Goal: Information Seeking & Learning: Understand process/instructions

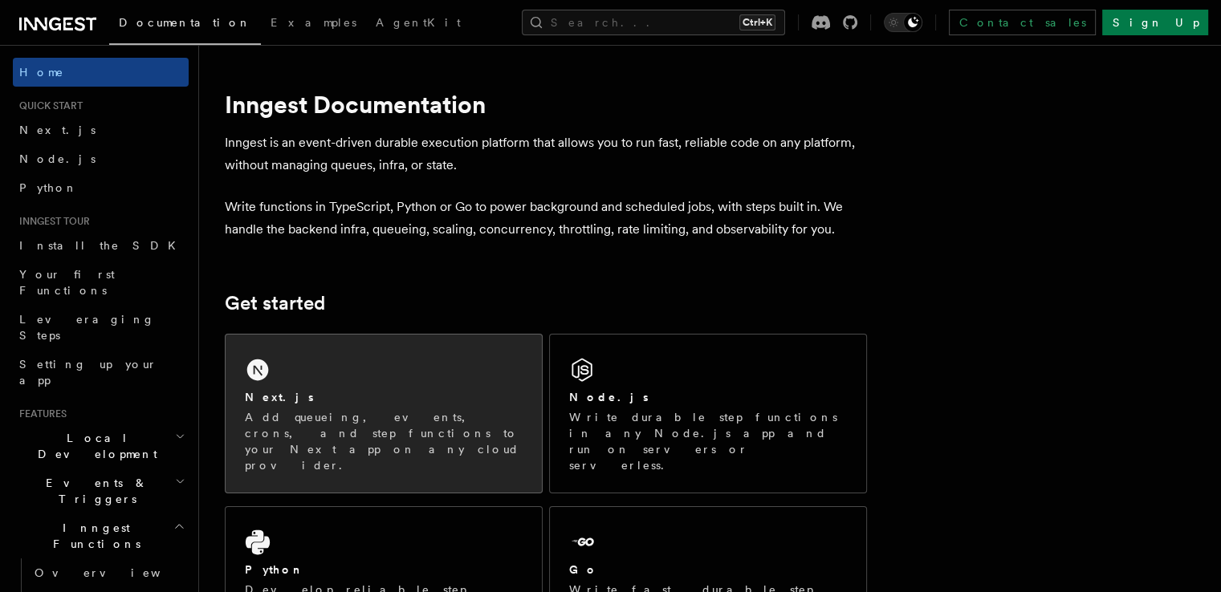
click at [464, 402] on div "Next.js" at bounding box center [384, 397] width 278 height 17
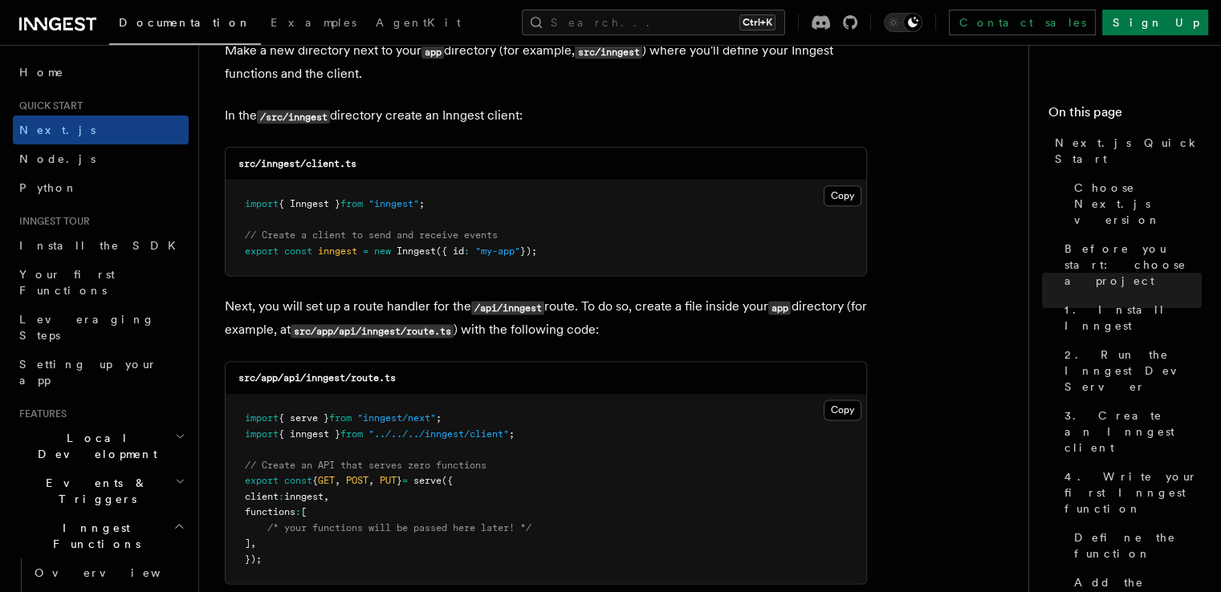
scroll to position [2167, 0]
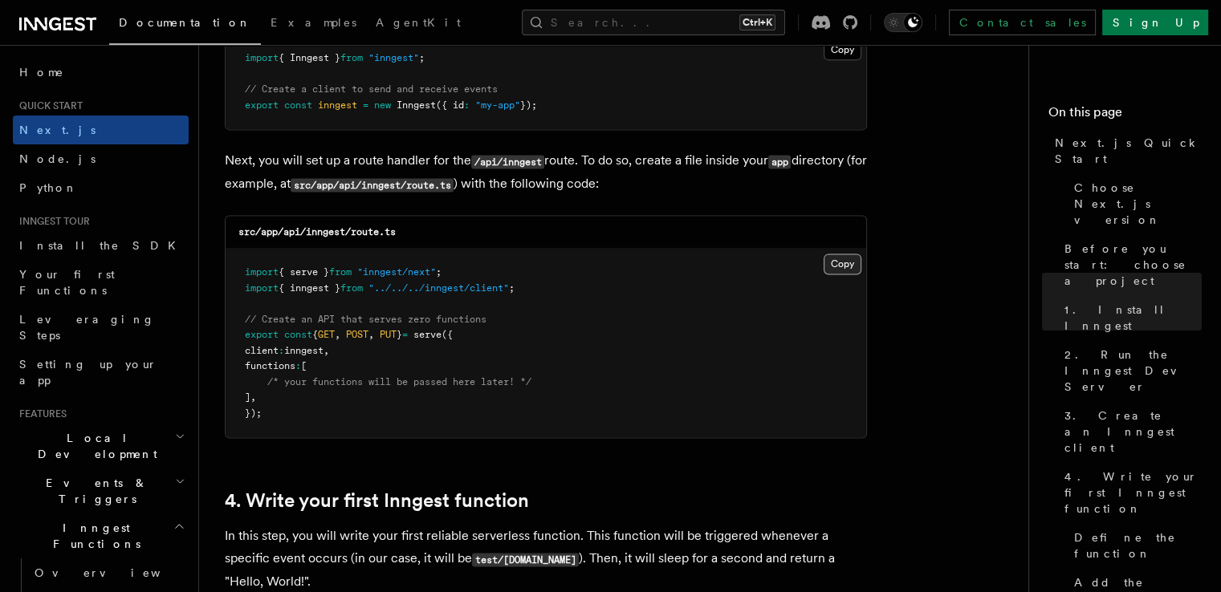
click at [841, 263] on button "Copy Copied" at bounding box center [842, 264] width 38 height 21
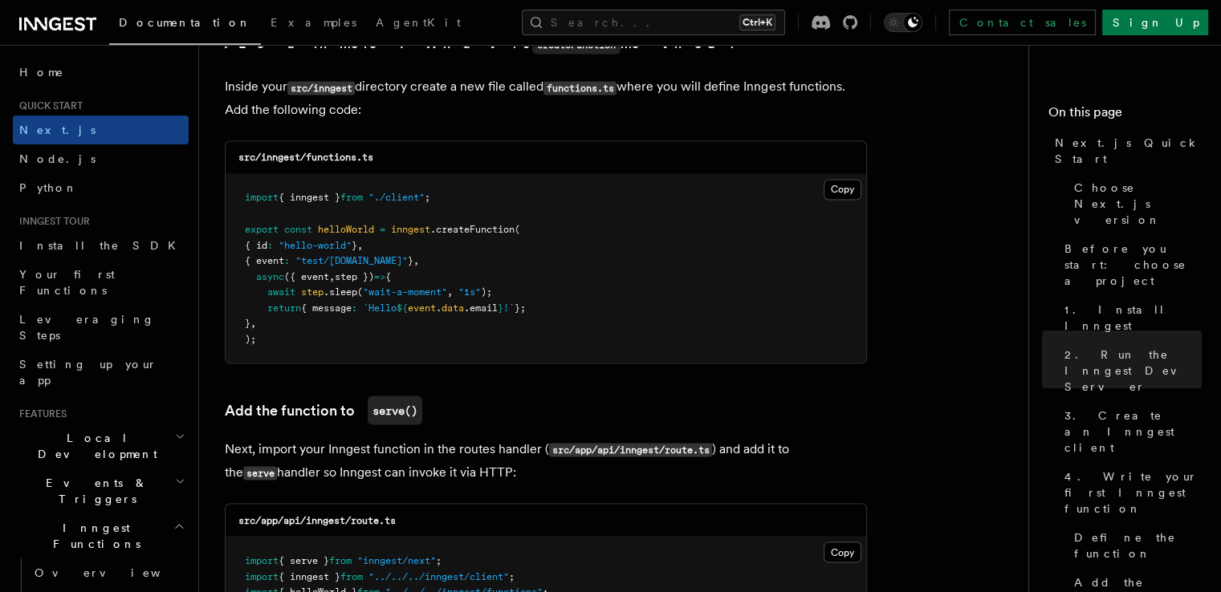
scroll to position [2809, 0]
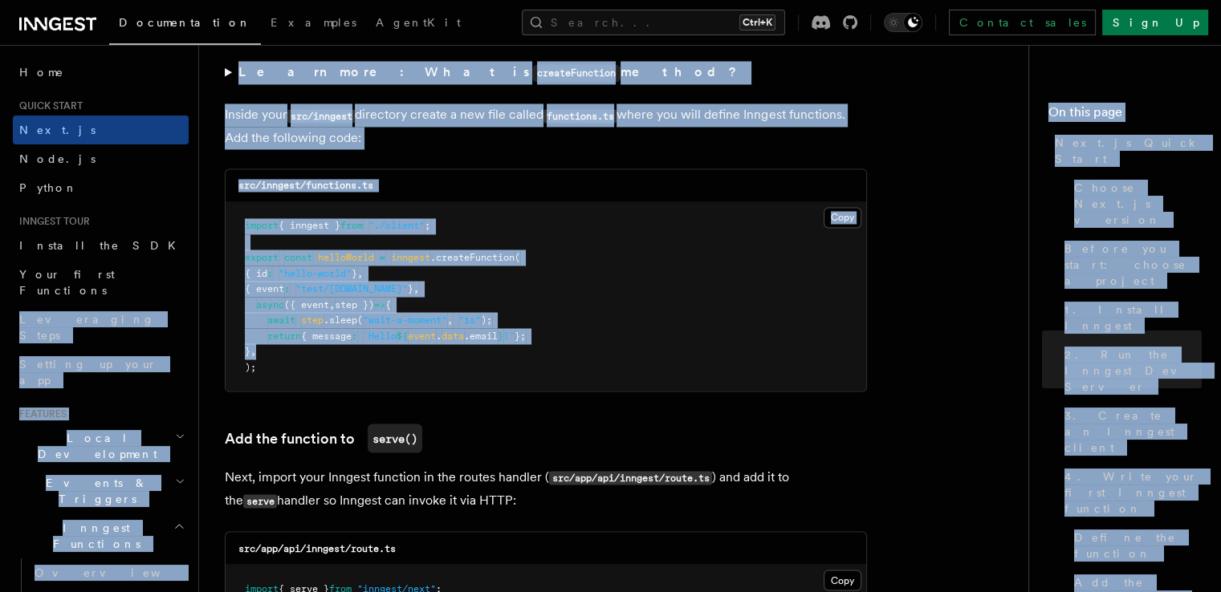
drag, startPoint x: 559, startPoint y: 347, endPoint x: 197, endPoint y: 286, distance: 366.2
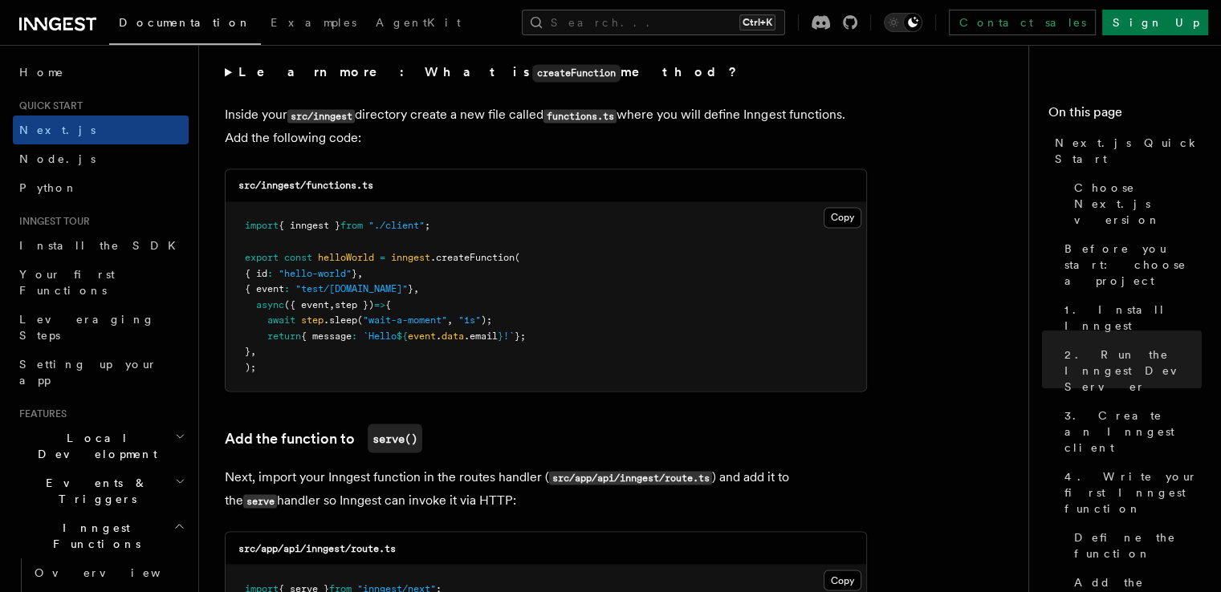
click at [391, 376] on pre "import { inngest } from "./client" ; export const helloWorld = inngest .createF…" at bounding box center [545, 296] width 640 height 189
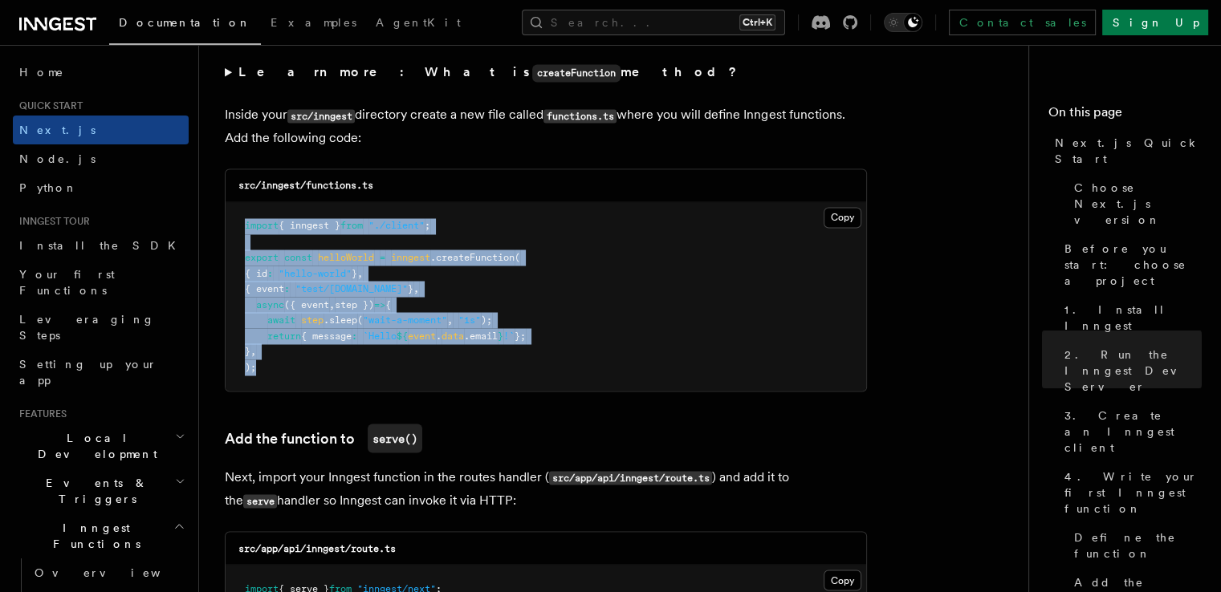
drag, startPoint x: 369, startPoint y: 389, endPoint x: 237, endPoint y: 217, distance: 217.5
click at [237, 217] on pre "import { inngest } from "./client" ; export const helloWorld = inngest .createF…" at bounding box center [545, 296] width 640 height 189
copy code "import { inngest } from "./client" ; export const helloWorld = inngest .createF…"
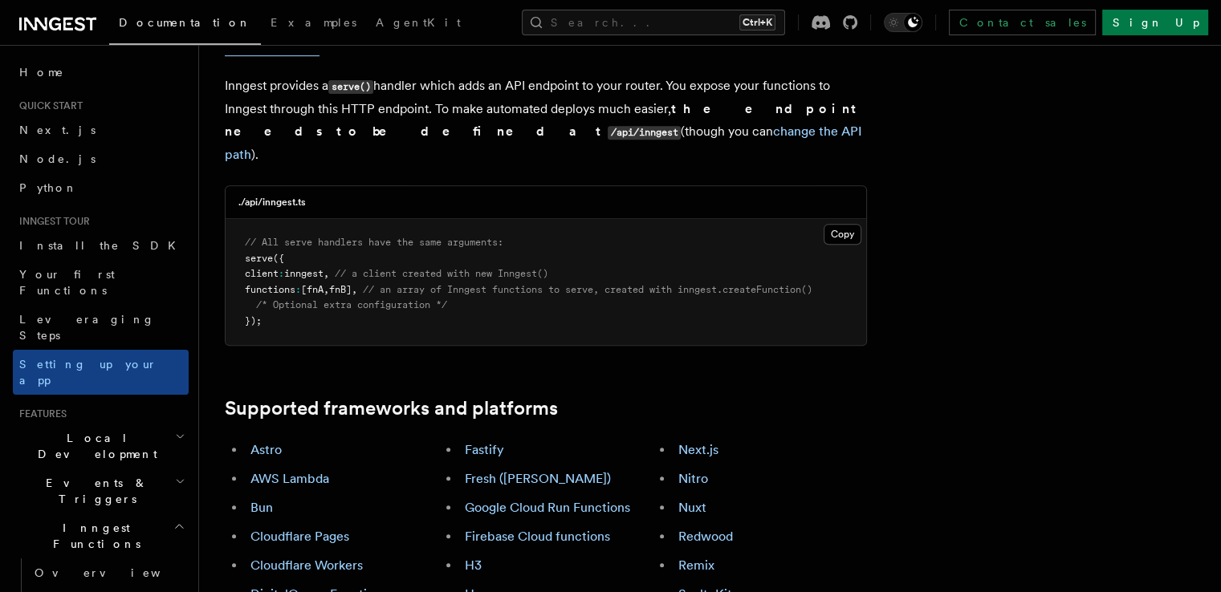
scroll to position [802, 0]
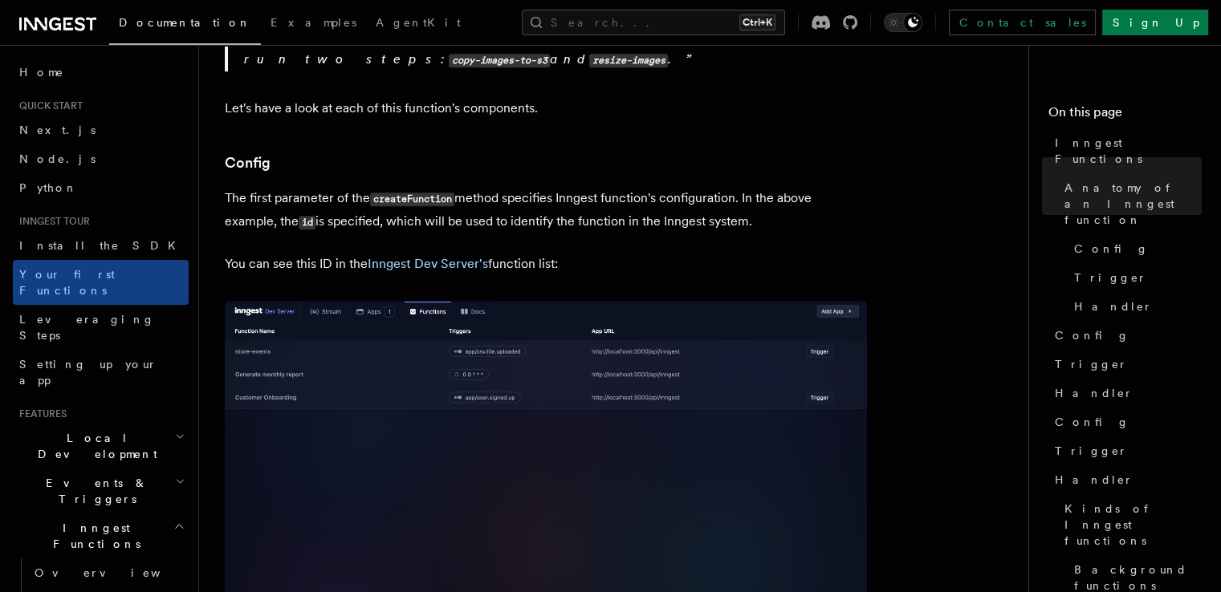
scroll to position [896, 0]
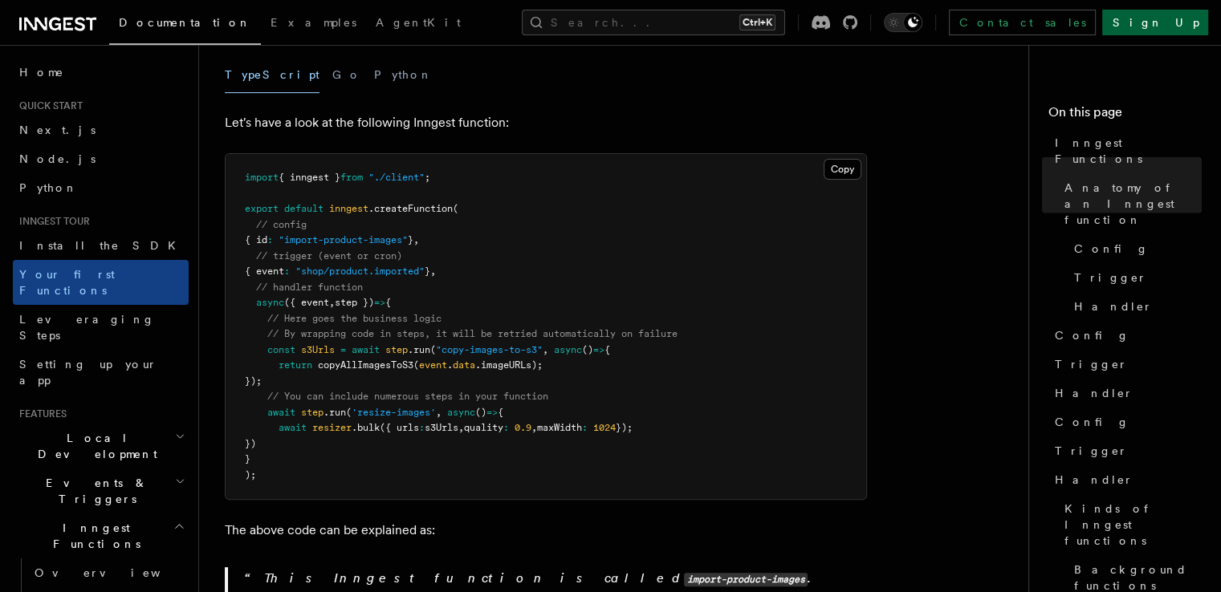
click at [1171, 26] on link "Sign Up" at bounding box center [1155, 23] width 106 height 26
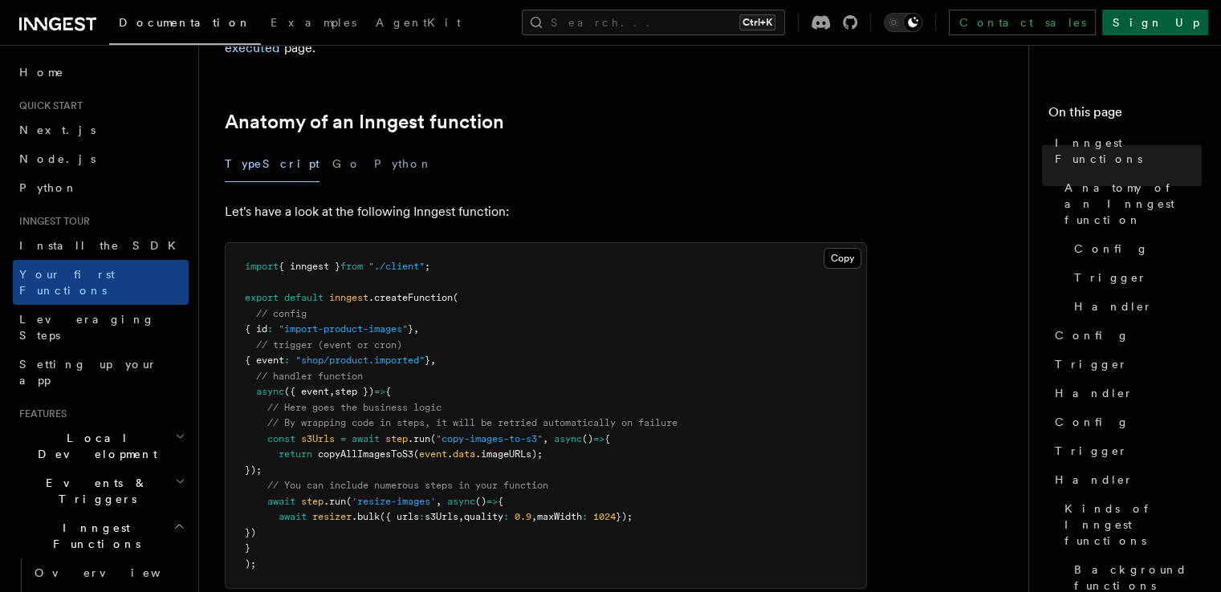
scroll to position [238, 0]
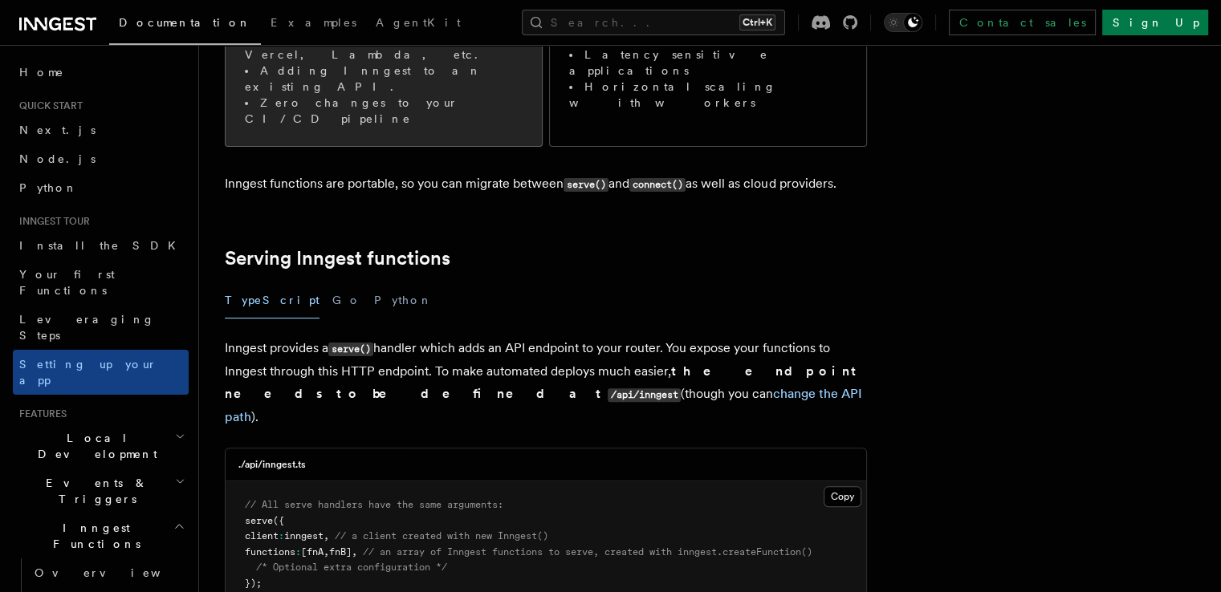
scroll to position [481, 0]
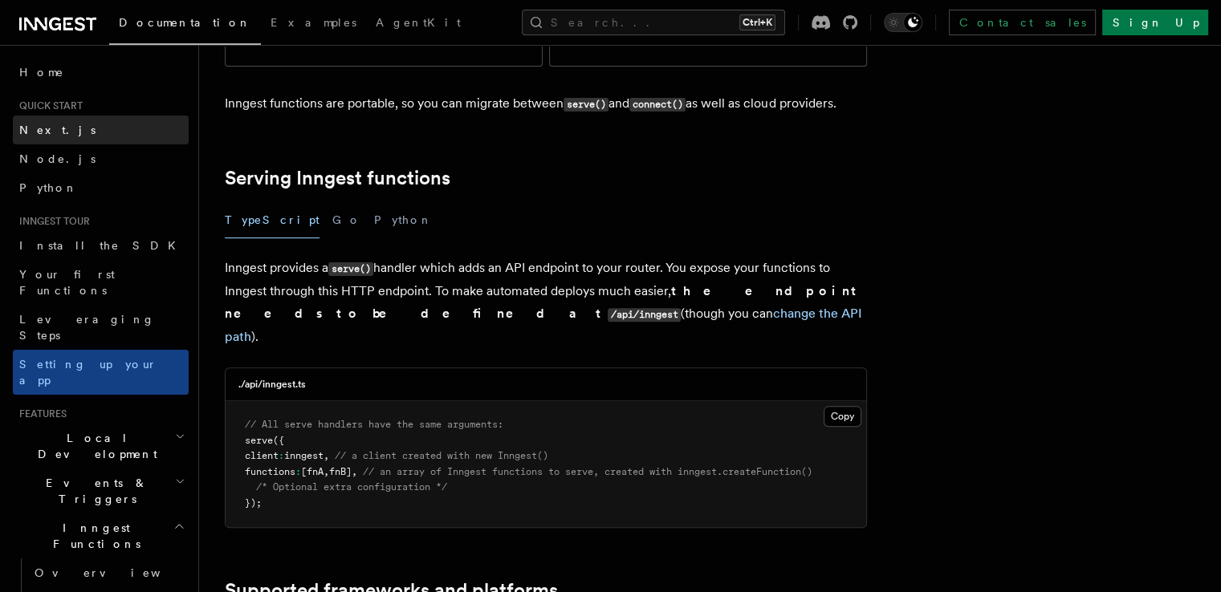
click at [51, 129] on span "Next.js" at bounding box center [57, 130] width 76 height 13
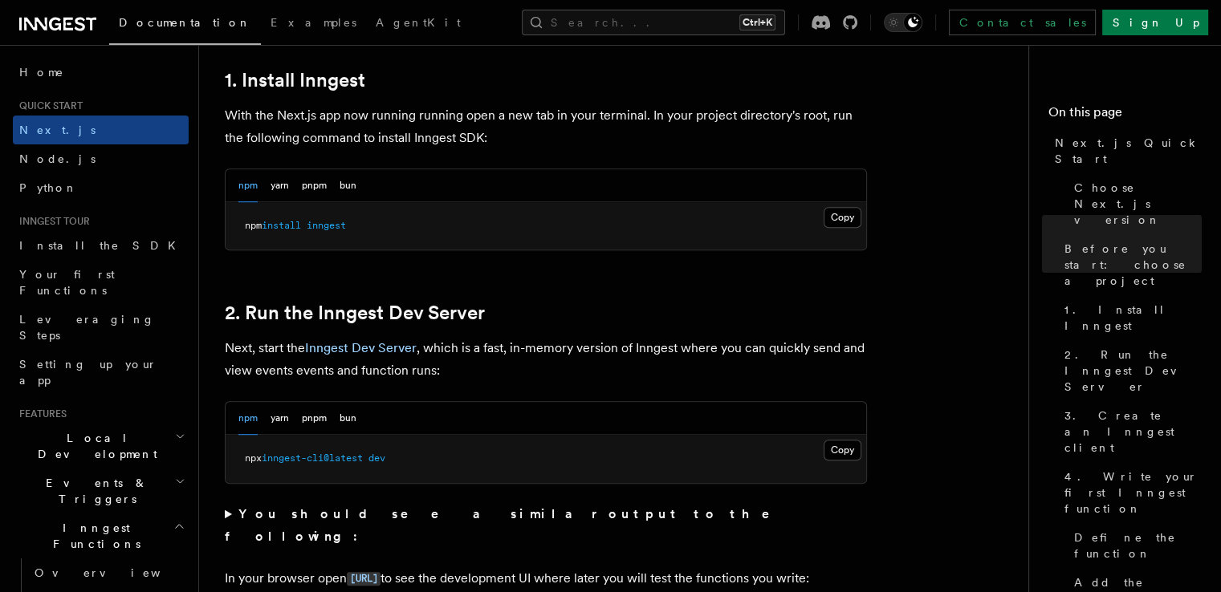
scroll to position [889, 0]
click at [297, 221] on span "install" at bounding box center [281, 225] width 39 height 11
copy article "npm install inngest"
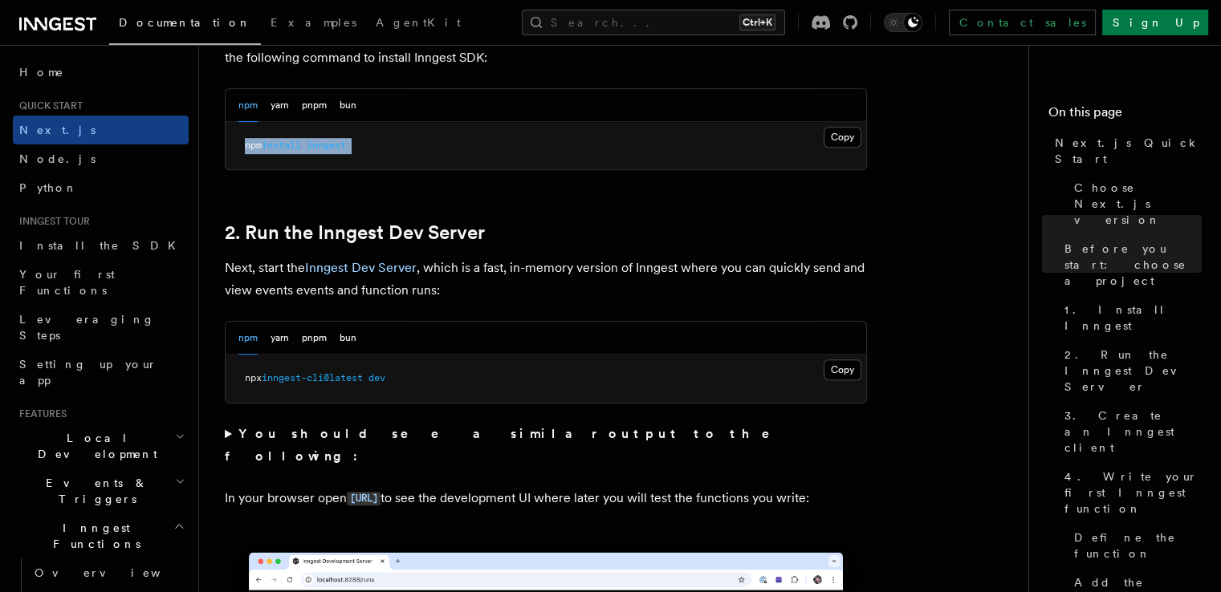
scroll to position [1050, 0]
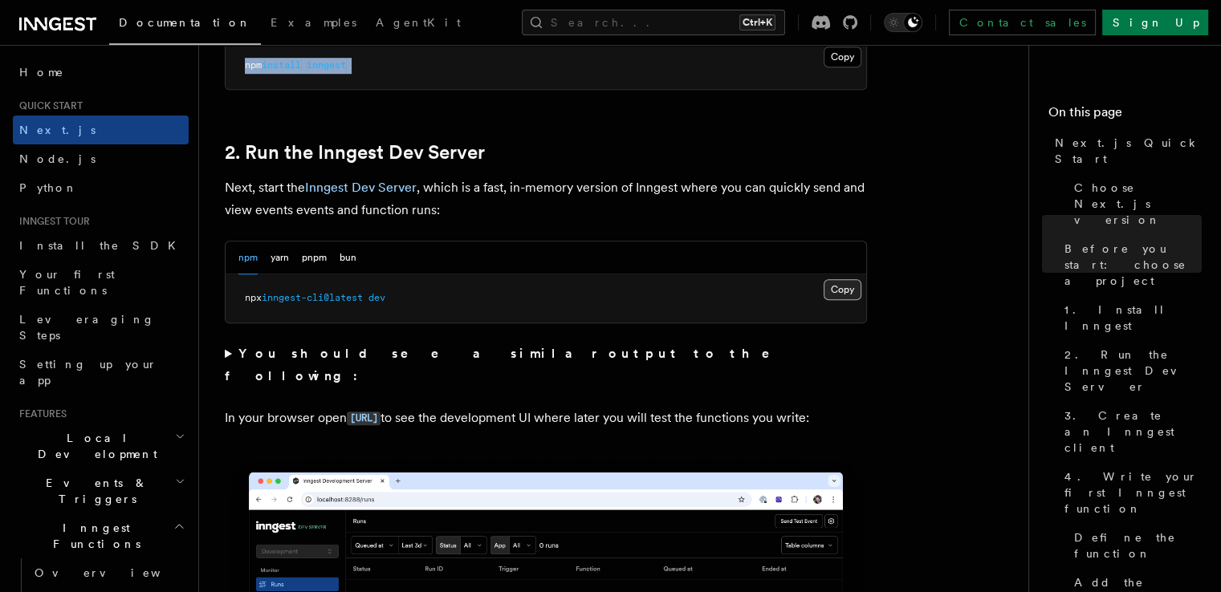
click at [836, 283] on button "Copy Copied" at bounding box center [842, 289] width 38 height 21
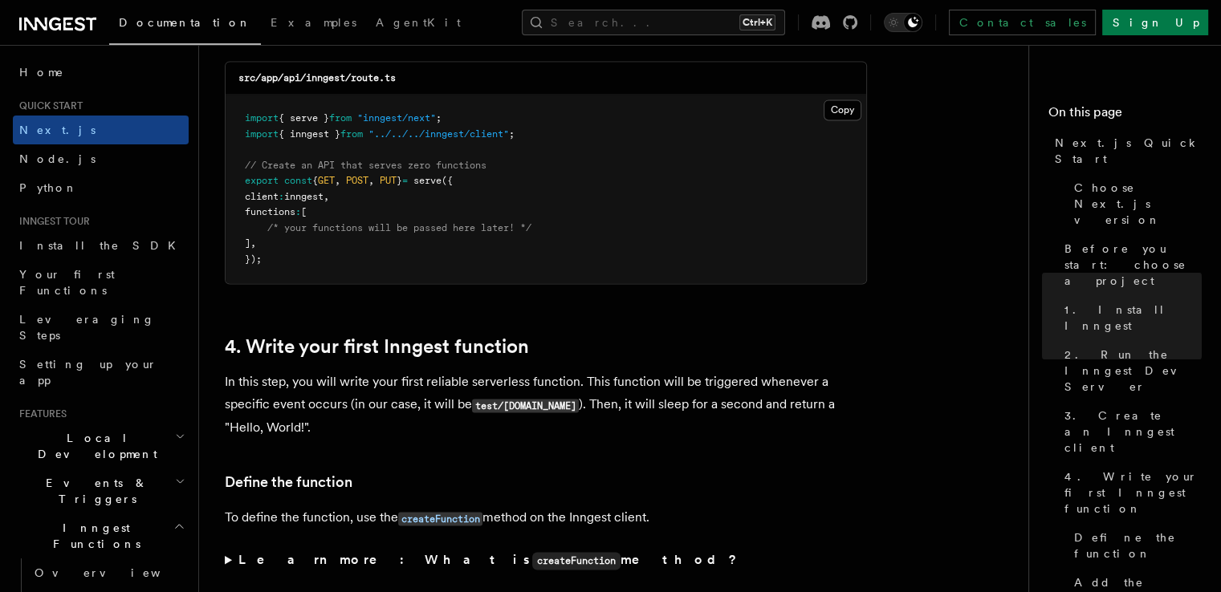
scroll to position [2320, 0]
